Goal: Information Seeking & Learning: Learn about a topic

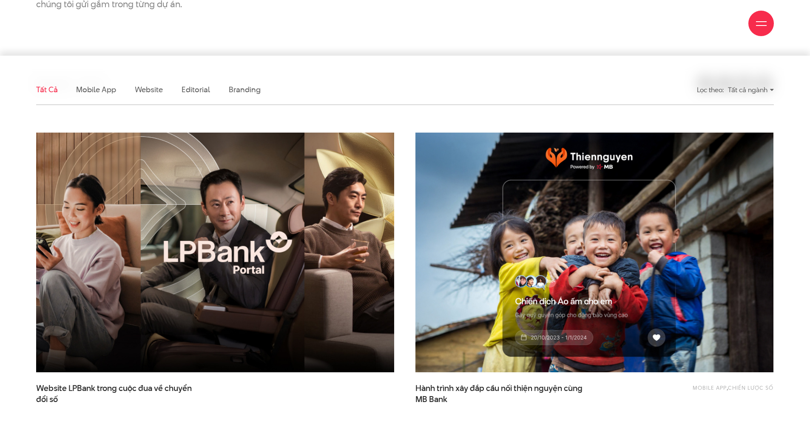
scroll to position [213, 0]
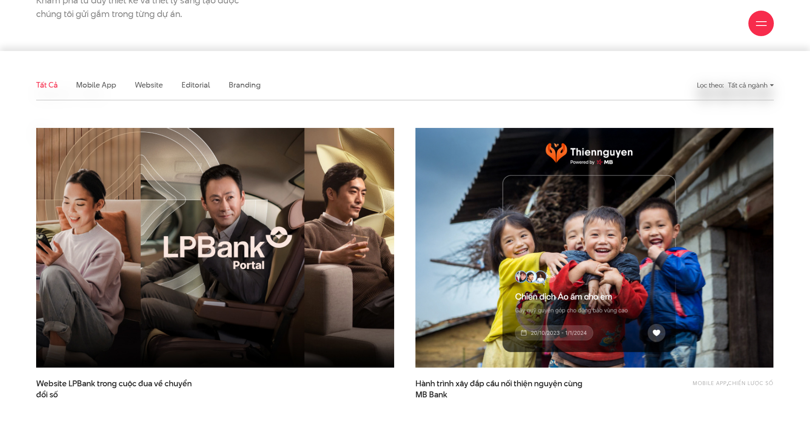
click at [228, 227] on img at bounding box center [215, 248] width 394 height 264
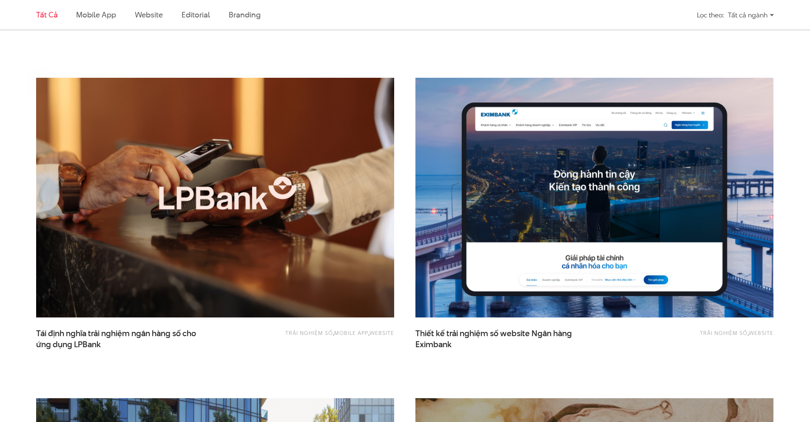
scroll to position [595, 0]
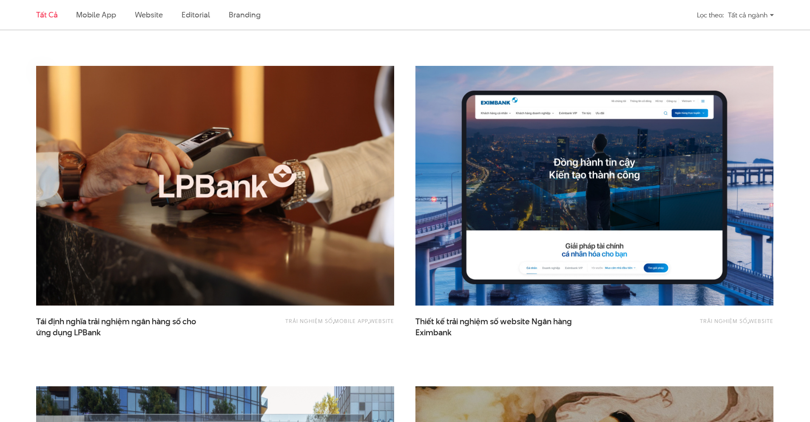
click at [193, 162] on img at bounding box center [215, 186] width 394 height 264
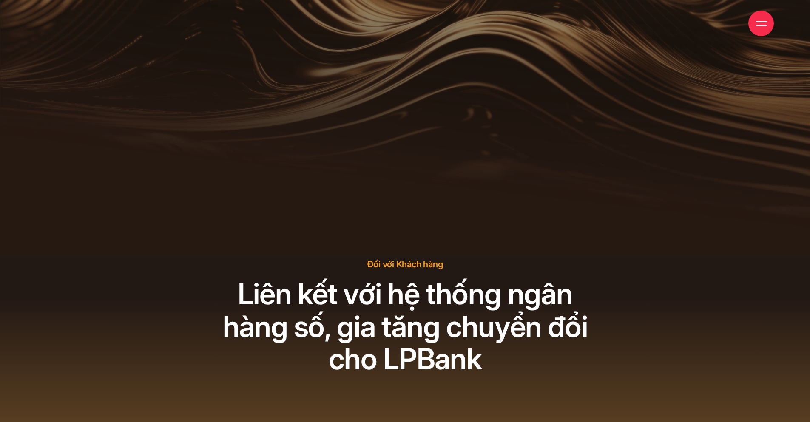
scroll to position [5612, 0]
